Goal: Transaction & Acquisition: Purchase product/service

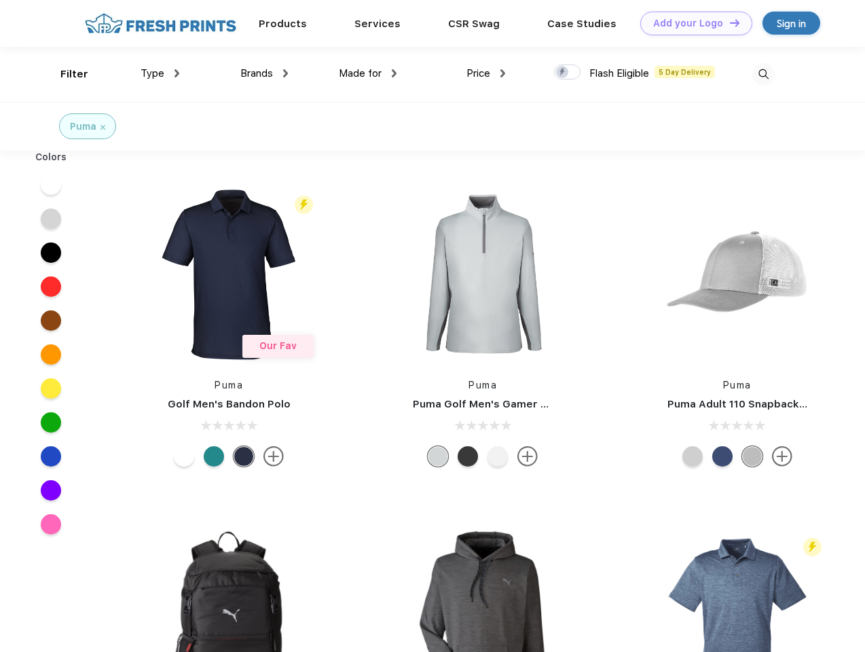
scroll to position [1, 0]
click at [691, 23] on link "Add your Logo Design Tool" at bounding box center [696, 24] width 112 height 24
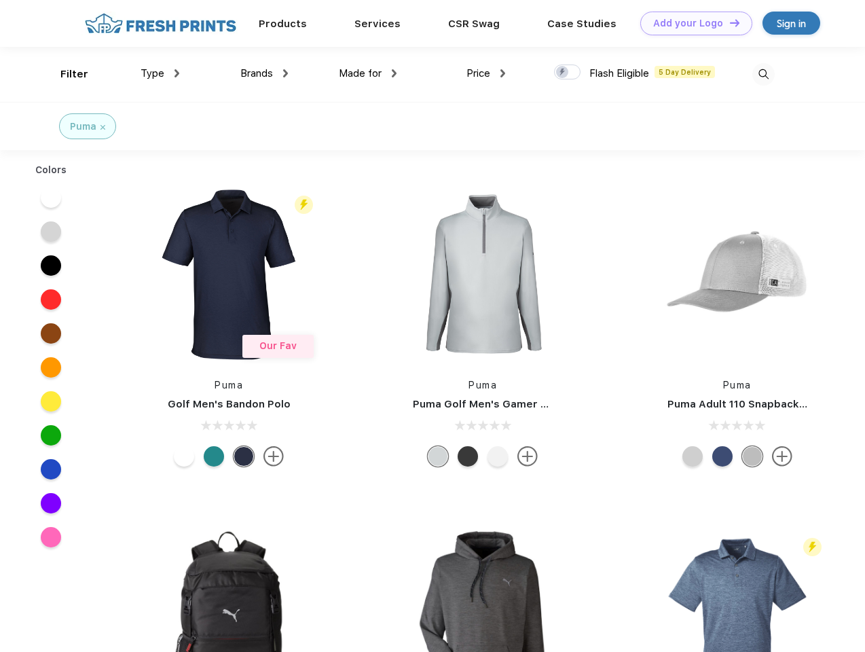
click at [0, 0] on div "Design Tool" at bounding box center [0, 0] width 0 height 0
click at [729, 22] on link "Add your Logo Design Tool" at bounding box center [696, 24] width 112 height 24
click at [65, 74] on div "Filter" at bounding box center [74, 75] width 28 height 16
click at [160, 73] on span "Type" at bounding box center [153, 73] width 24 height 12
click at [264, 73] on span "Brands" at bounding box center [256, 73] width 33 height 12
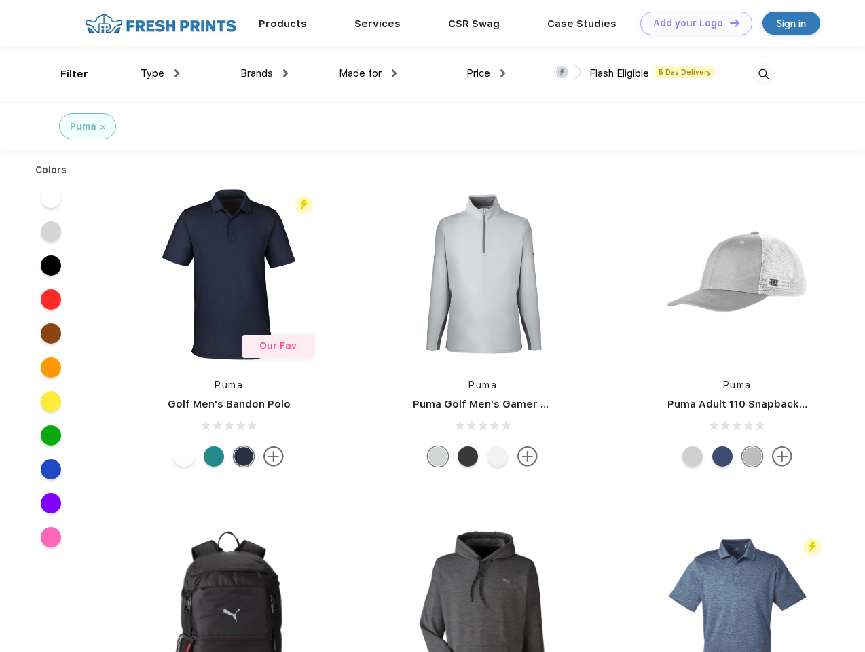
click at [368, 73] on span "Made for" at bounding box center [360, 73] width 43 height 12
click at [486, 73] on span "Price" at bounding box center [479, 73] width 24 height 12
click at [568, 73] on div at bounding box center [567, 72] width 26 height 15
click at [563, 73] on input "checkbox" at bounding box center [558, 68] width 9 height 9
click at [763, 74] on img at bounding box center [763, 74] width 22 height 22
